Goal: Navigation & Orientation: Find specific page/section

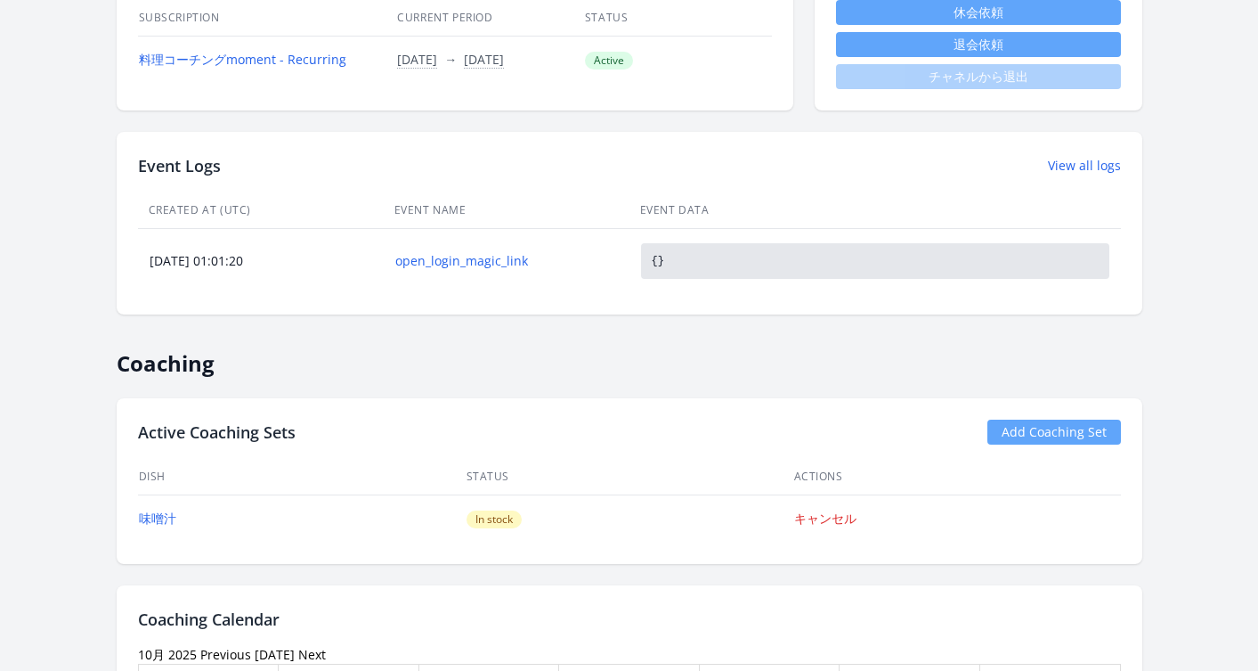
scroll to position [875, 0]
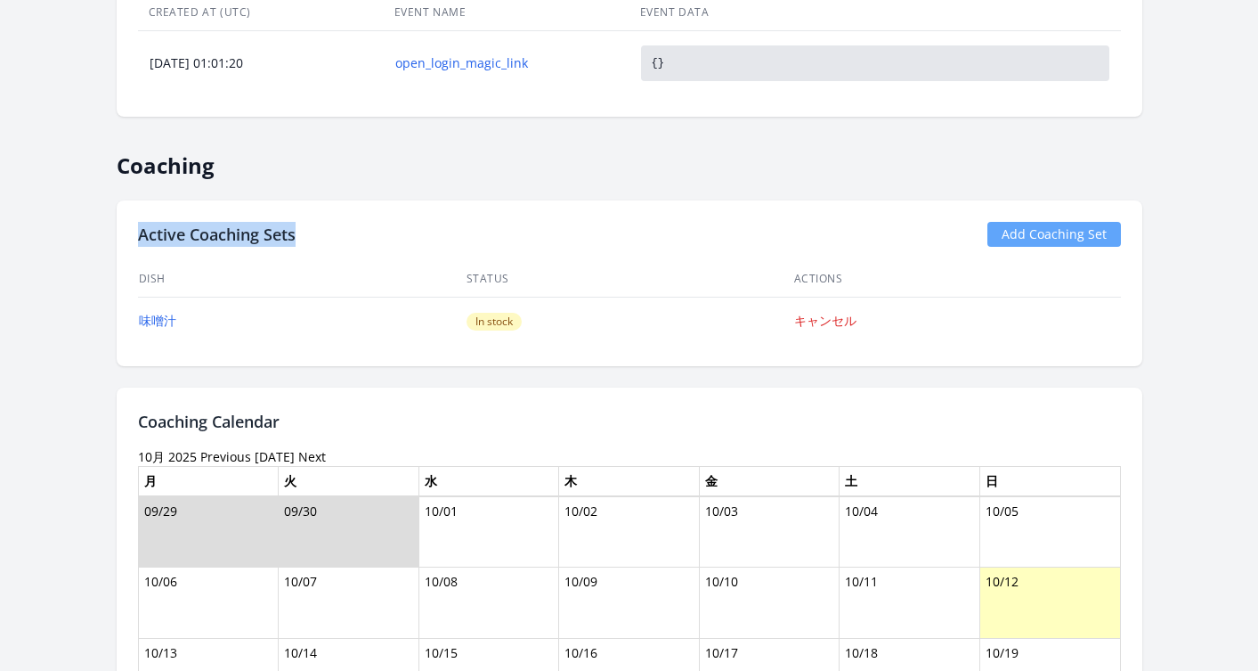
drag, startPoint x: 299, startPoint y: 237, endPoint x: 130, endPoint y: 238, distance: 169.2
click at [130, 238] on div "Active Coaching Sets Add Coaching Set Dish Status Actions 味噌汁 In stock キャンセル" at bounding box center [630, 283] width 1026 height 166
copy h2 "Active Coaching Sets"
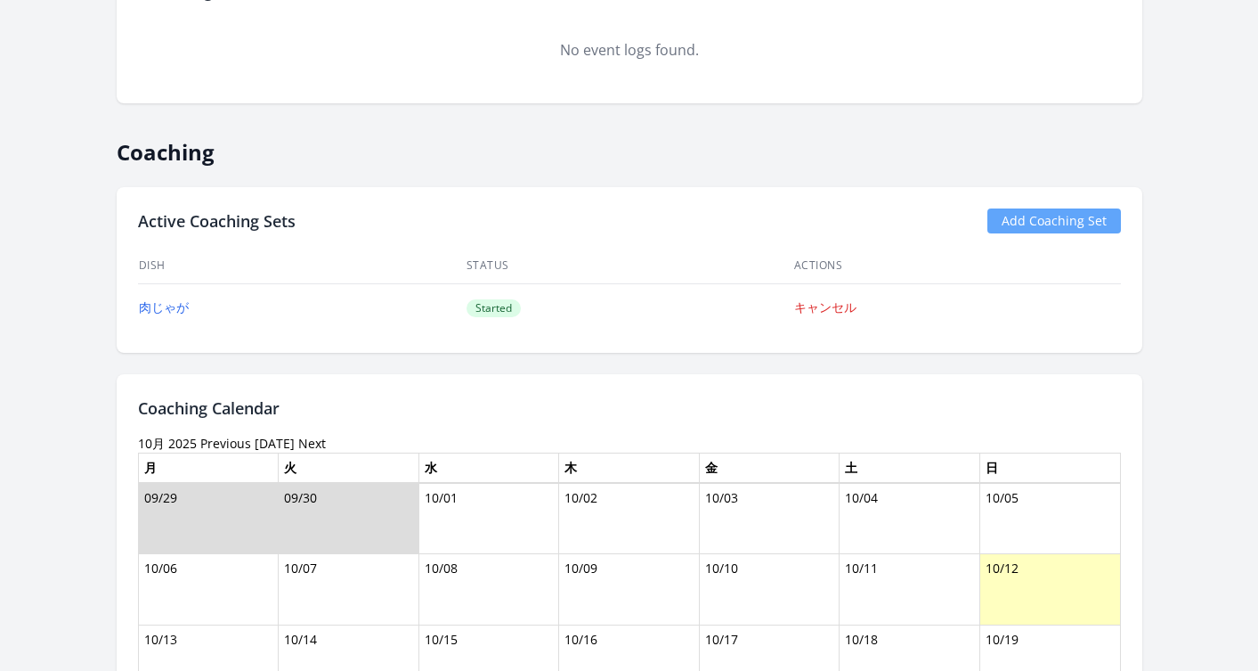
scroll to position [546, 0]
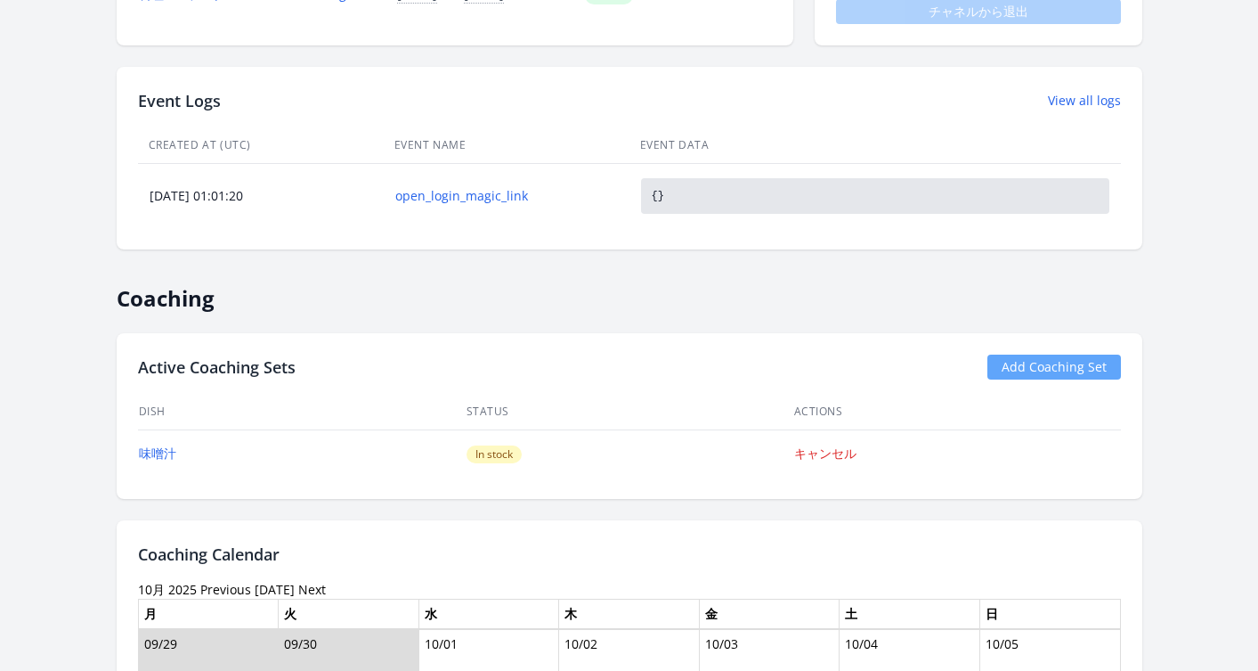
scroll to position [816, 0]
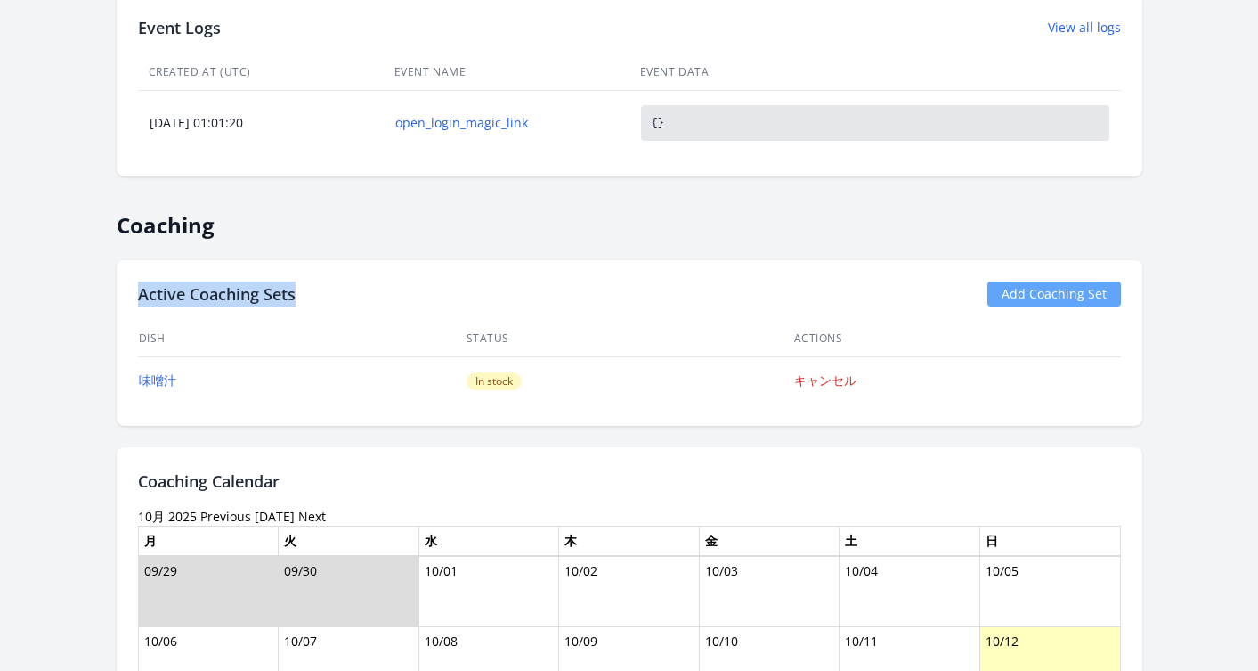
drag, startPoint x: 318, startPoint y: 292, endPoint x: 136, endPoint y: 301, distance: 181.9
click at [135, 302] on div "Active Coaching Sets Add Coaching Set Dish Status Actions 味噌汁 In stock キャンセル" at bounding box center [630, 343] width 1026 height 166
copy h2 "Active Coaching Sets"
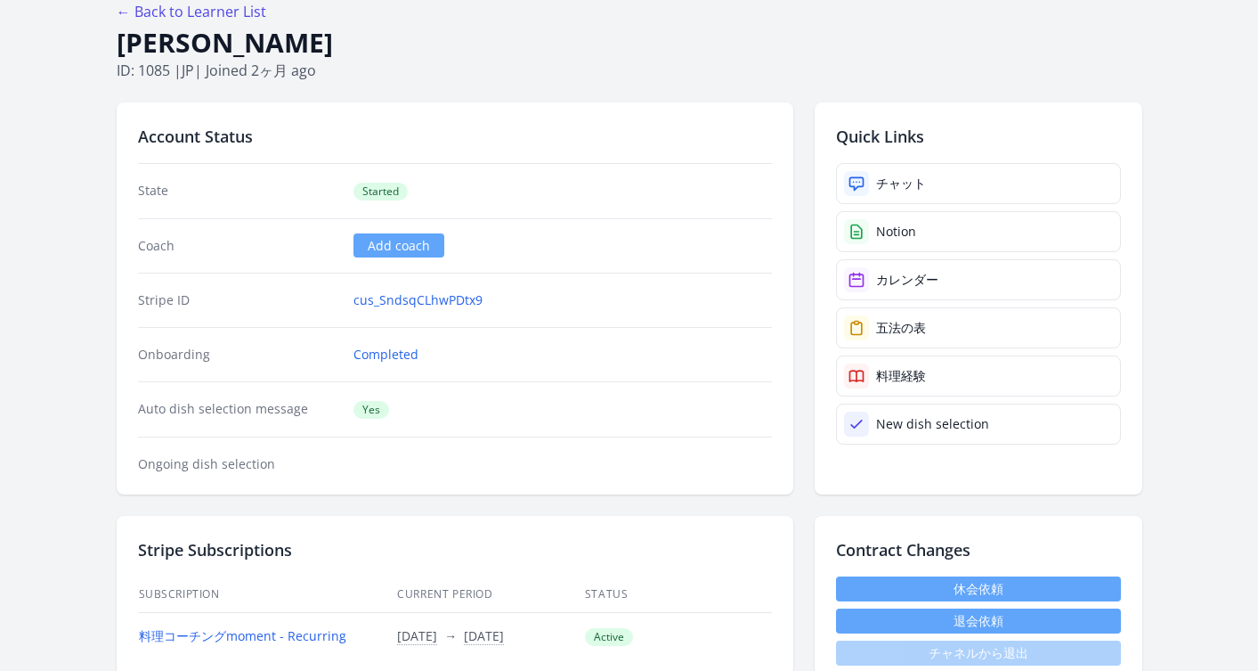
scroll to position [0, 0]
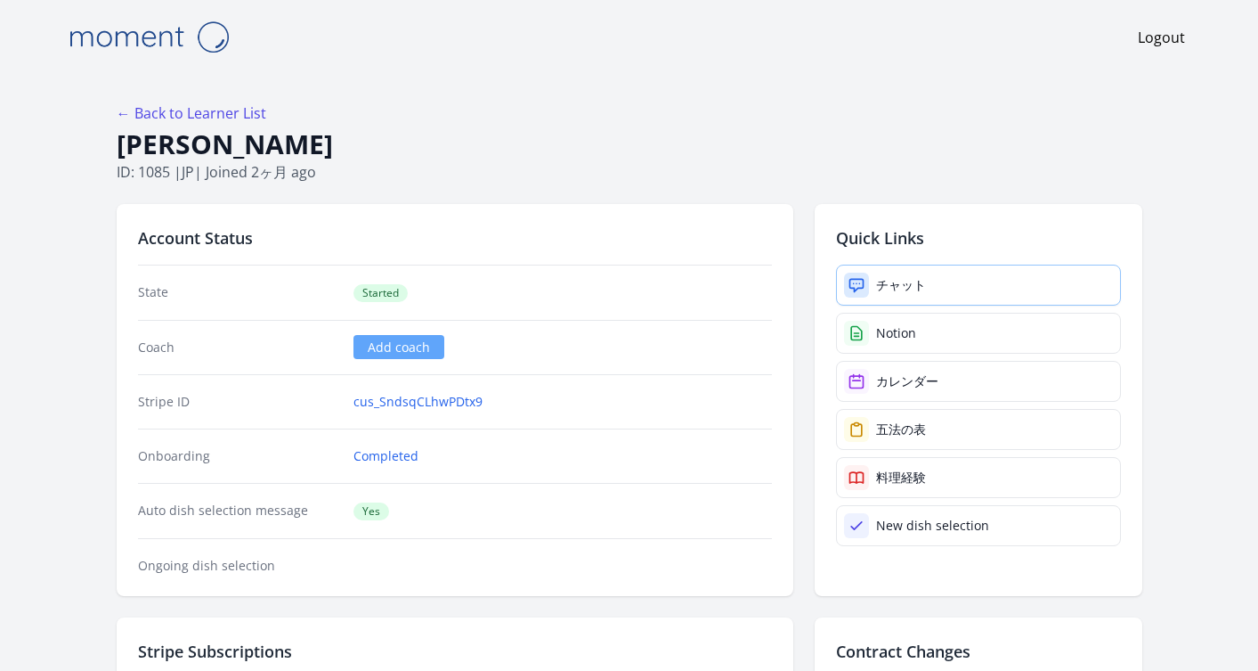
click at [891, 289] on div "チャット" at bounding box center [901, 285] width 50 height 18
